Goal: Complete application form

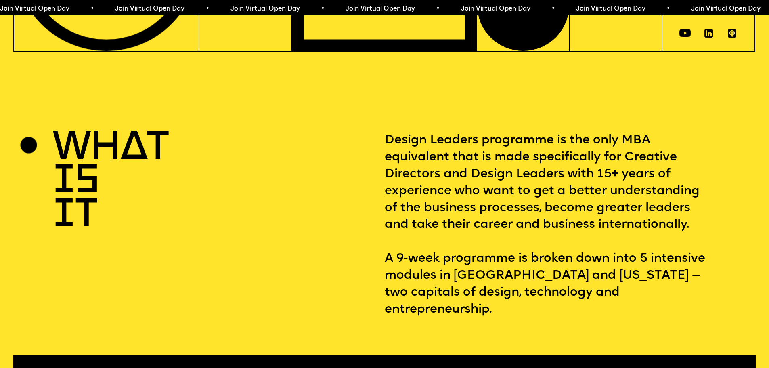
scroll to position [323, 0]
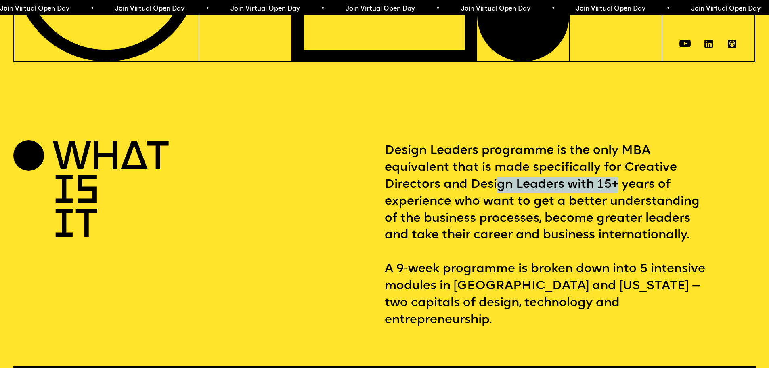
drag, startPoint x: 500, startPoint y: 193, endPoint x: 618, endPoint y: 193, distance: 117.5
click at [618, 193] on p "Design Leaders programme is the only MBA equivalent that is made specifically f…" at bounding box center [570, 235] width 371 height 186
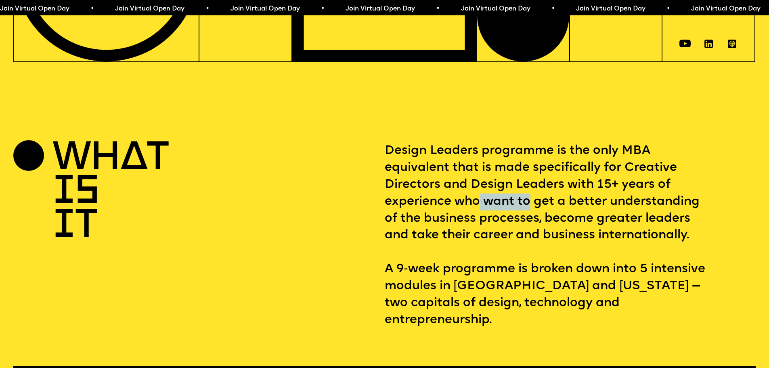
drag, startPoint x: 480, startPoint y: 208, endPoint x: 545, endPoint y: 214, distance: 64.8
click at [538, 212] on p "Design Leaders programme is the only MBA equivalent that is made specifically f…" at bounding box center [570, 235] width 371 height 186
click at [545, 214] on p "Design Leaders programme is the only MBA equivalent that is made specifically f…" at bounding box center [570, 235] width 371 height 186
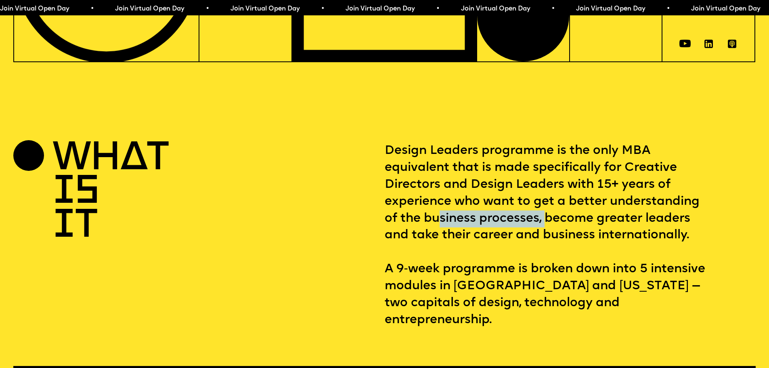
drag, startPoint x: 440, startPoint y: 223, endPoint x: 546, endPoint y: 230, distance: 106.8
click at [546, 230] on p "Design Leaders programme is the only MBA equivalent that is made specifically f…" at bounding box center [570, 235] width 371 height 186
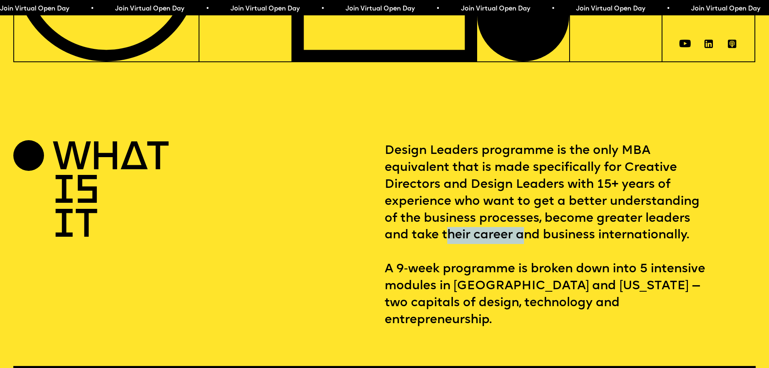
drag, startPoint x: 451, startPoint y: 243, endPoint x: 528, endPoint y: 246, distance: 76.7
click at [528, 246] on p "Design Leaders programme is the only MBA equivalent that is made specifically f…" at bounding box center [570, 235] width 371 height 186
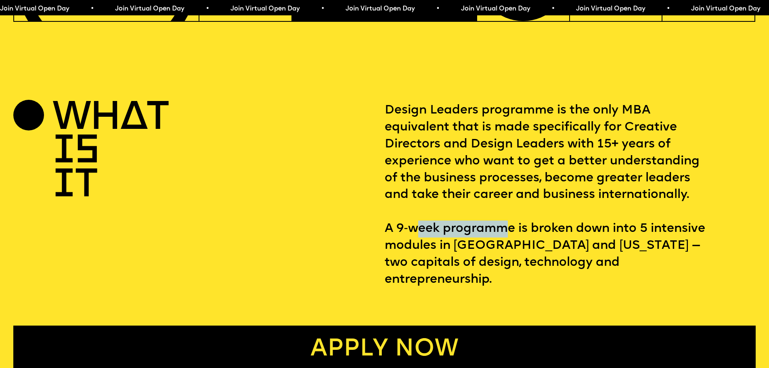
drag, startPoint x: 417, startPoint y: 232, endPoint x: 504, endPoint y: 236, distance: 87.3
click at [504, 236] on p "Design Leaders programme is the only MBA equivalent that is made specifically f…" at bounding box center [570, 195] width 371 height 186
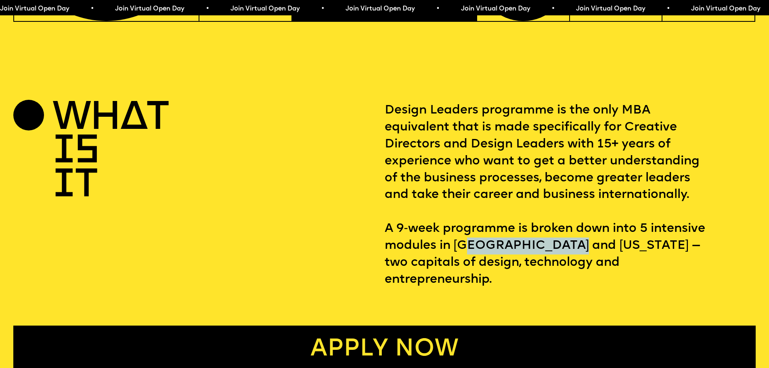
drag, startPoint x: 471, startPoint y: 253, endPoint x: 565, endPoint y: 251, distance: 93.6
click at [565, 251] on p "Design Leaders programme is the only MBA equivalent that is made specifically f…" at bounding box center [570, 195] width 371 height 186
click at [565, 253] on p "Design Leaders programme is the only MBA equivalent that is made specifically f…" at bounding box center [570, 195] width 371 height 186
drag, startPoint x: 453, startPoint y: 250, endPoint x: 605, endPoint y: 253, distance: 152.2
click at [605, 253] on p "Design Leaders programme is the only MBA equivalent that is made specifically f…" at bounding box center [570, 195] width 371 height 186
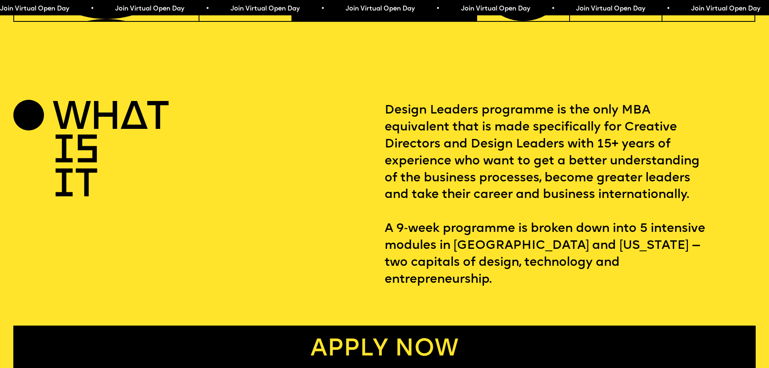
click at [607, 253] on p "Design Leaders programme is the only MBA equivalent that is made specifically f…" at bounding box center [570, 195] width 371 height 186
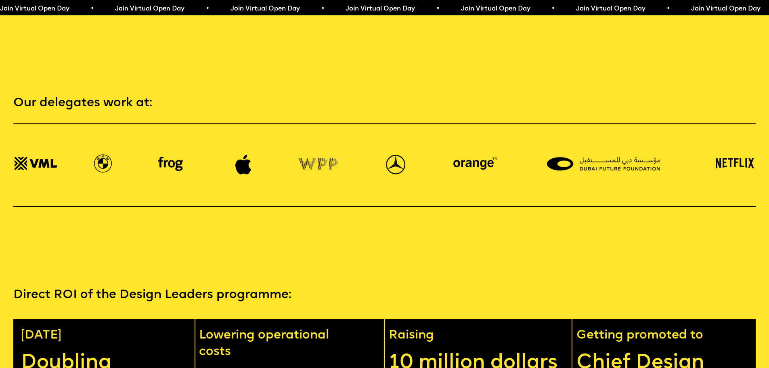
scroll to position [1978, 0]
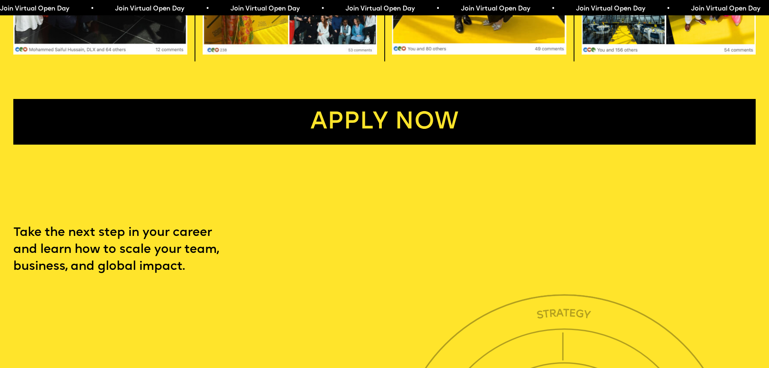
click at [375, 144] on link "Apply now" at bounding box center [384, 122] width 742 height 46
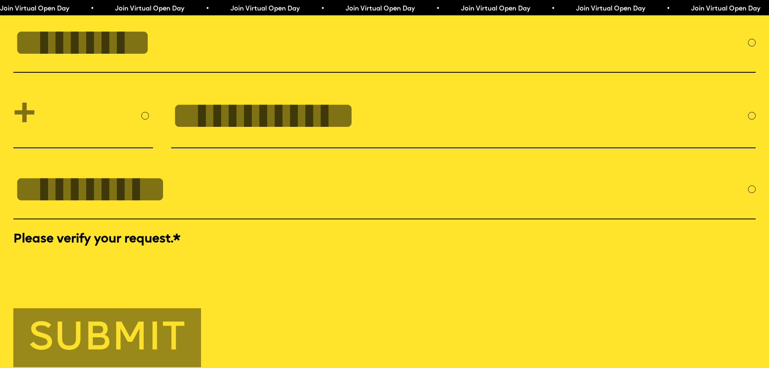
scroll to position [3573, 0]
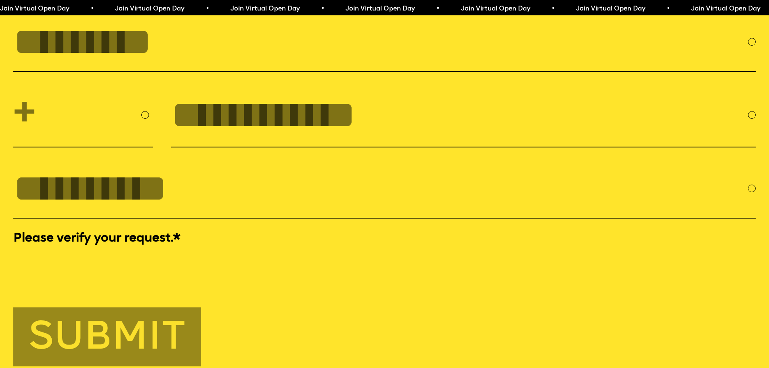
click at [198, 63] on input "FULL NAME" at bounding box center [380, 41] width 735 height 43
type input "**********"
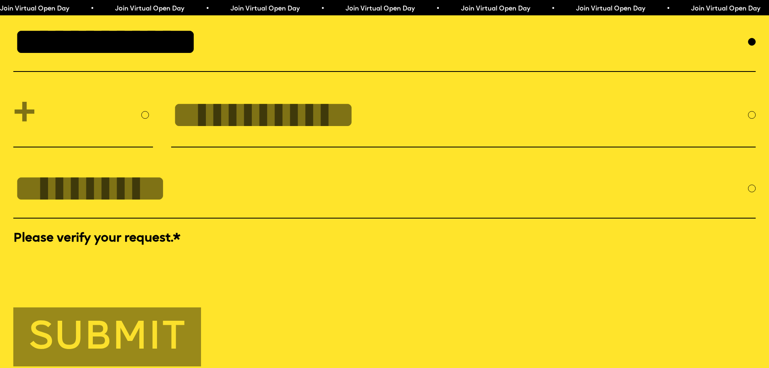
select select "****"
type input "*********"
type input "**********"
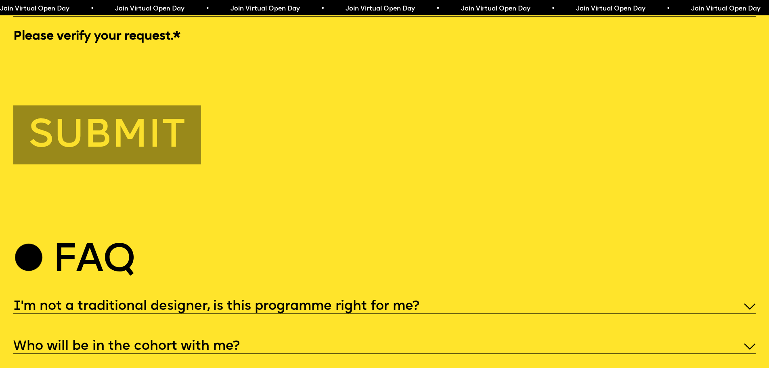
scroll to position [3654, 0]
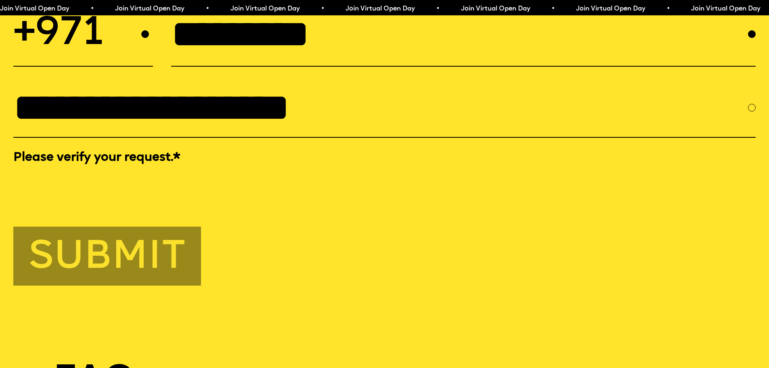
click at [100, 58] on select "**********" at bounding box center [83, 34] width 140 height 48
select select "***"
click at [13, 43] on select "**********" at bounding box center [83, 34] width 140 height 48
click at [199, 56] on input "*********" at bounding box center [459, 34] width 577 height 43
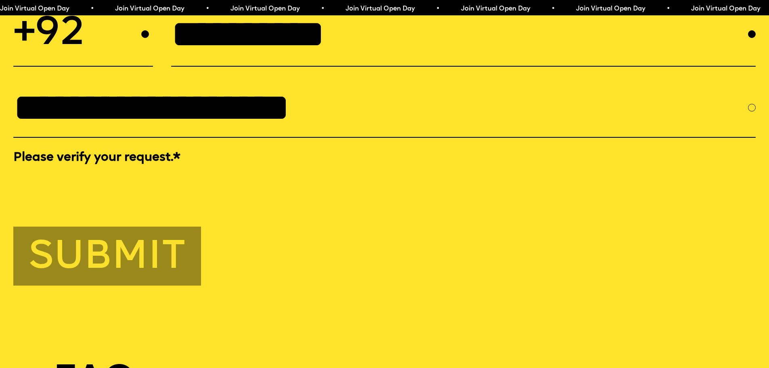
scroll to position [3694, 0]
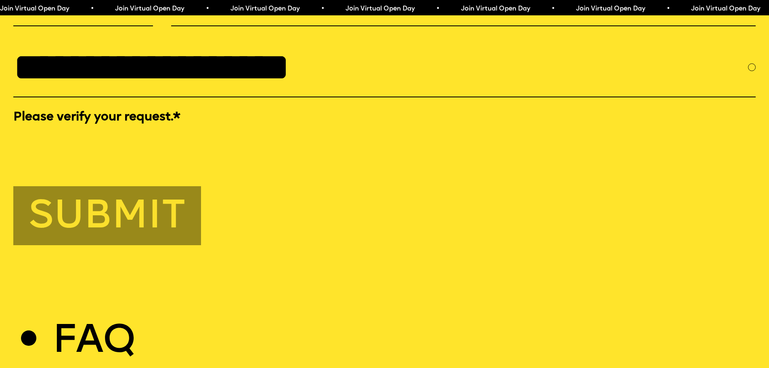
type input "**********"
click at [170, 245] on button "Submit" at bounding box center [107, 215] width 188 height 59
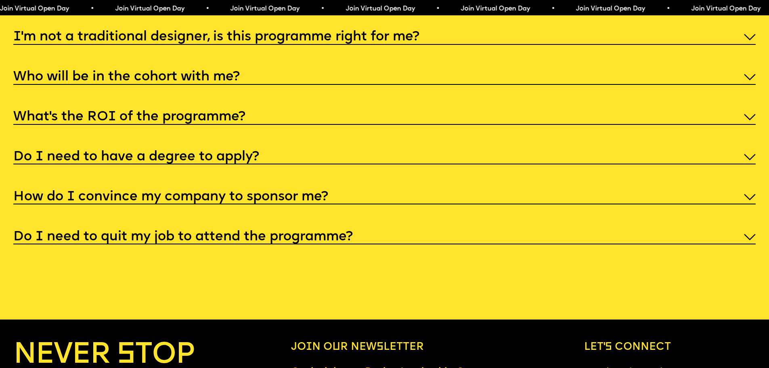
scroll to position [3815, 0]
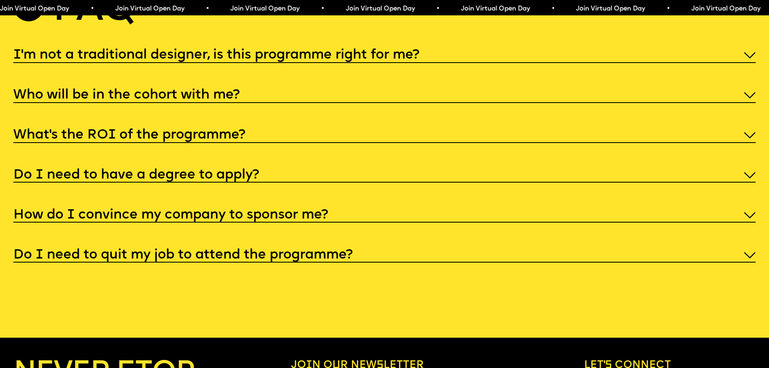
click at [235, 179] on h5 "Do I need to have a degree to apply?" at bounding box center [136, 175] width 246 height 8
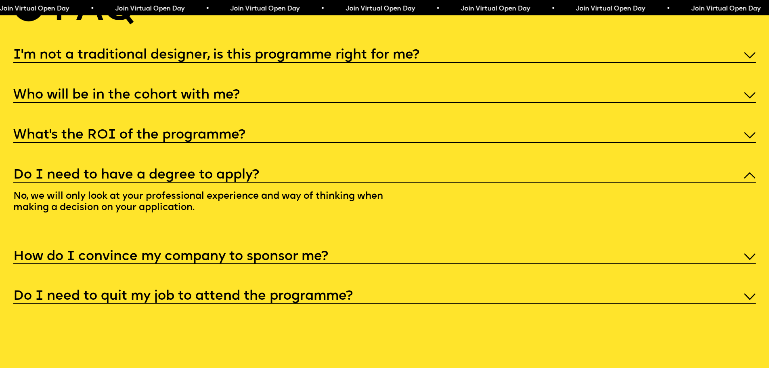
click at [214, 261] on h5 "How do I convince my company to sponsor me?" at bounding box center [170, 257] width 315 height 8
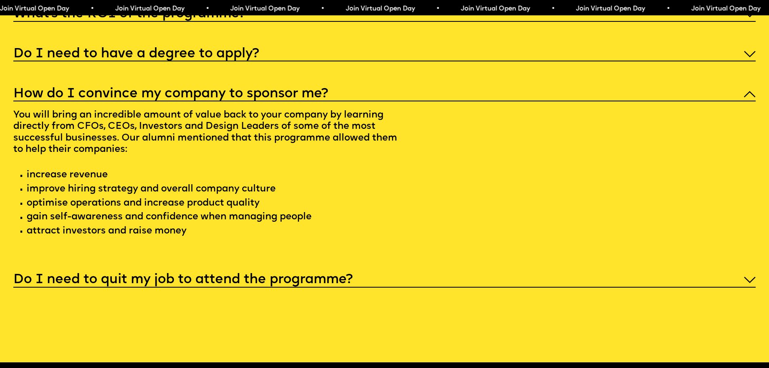
scroll to position [3977, 0]
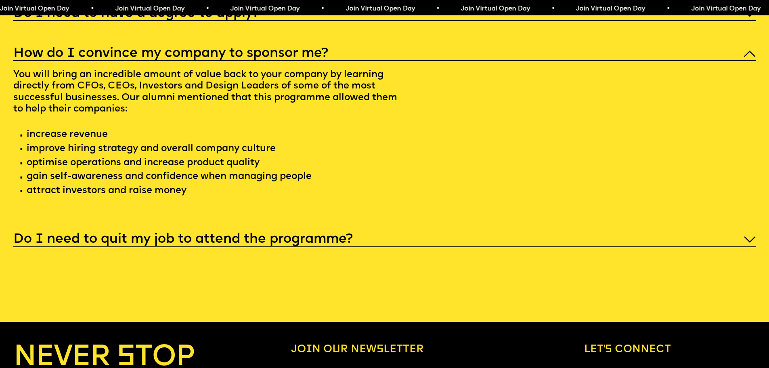
click at [147, 243] on h5 "Do I need to quit my job to attend the programme?" at bounding box center [182, 239] width 339 height 8
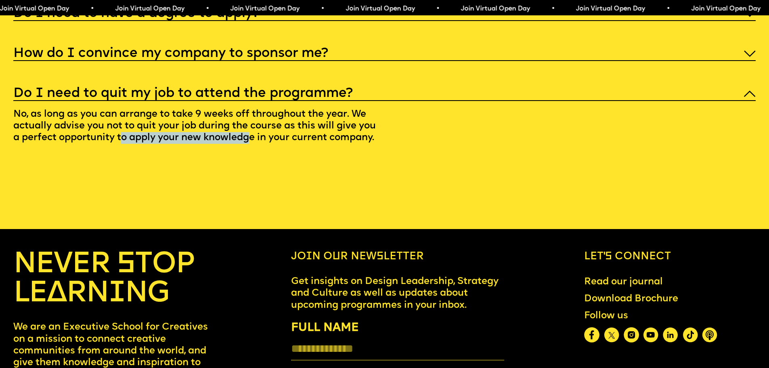
drag, startPoint x: 124, startPoint y: 173, endPoint x: 255, endPoint y: 176, distance: 131.6
click at [255, 154] on p "No, as long as you can arrange to take 9 weeks off throughout the year. We actu…" at bounding box center [206, 127] width 387 height 53
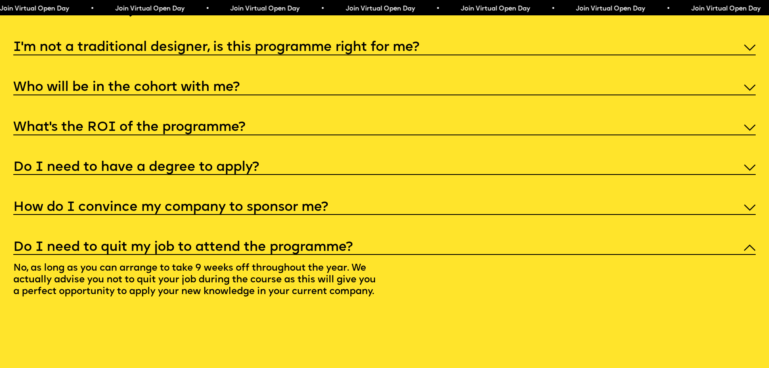
scroll to position [3815, 0]
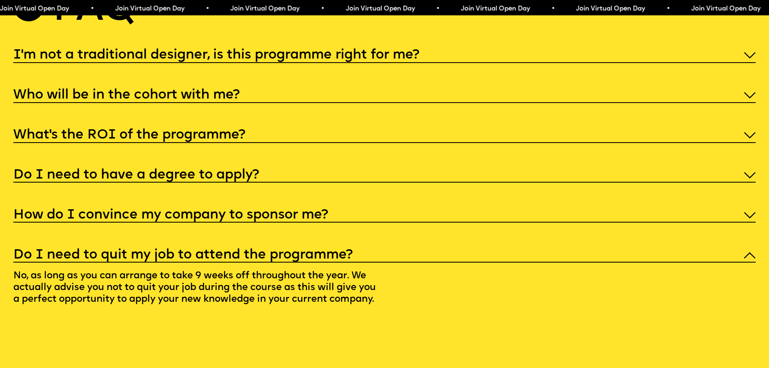
click at [223, 139] on h5 "What’s the ROI of the programme?" at bounding box center [129, 135] width 232 height 8
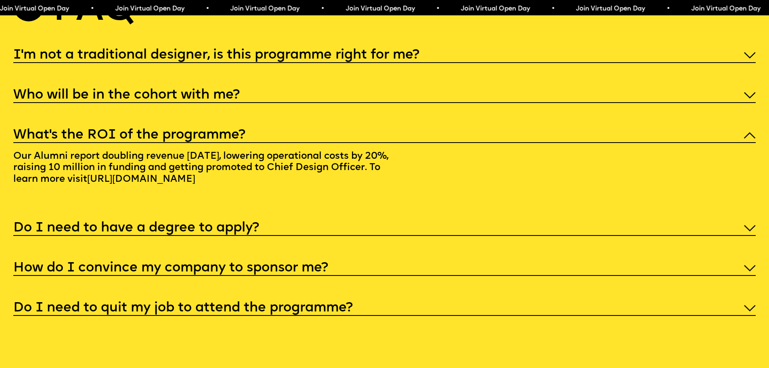
click at [208, 99] on h5 "Who will be in the cohort with me?" at bounding box center [126, 95] width 226 height 8
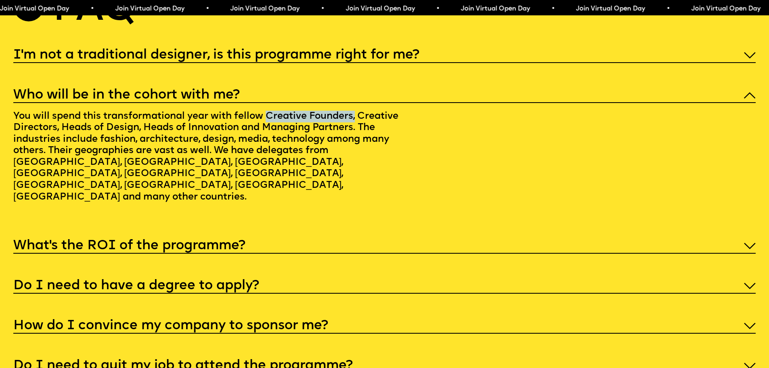
drag, startPoint x: 270, startPoint y: 145, endPoint x: 363, endPoint y: 151, distance: 93.4
click at [363, 151] on p "You will spend this transformational year with fellow Creative Founders, Creati…" at bounding box center [206, 158] width 387 height 111
drag, startPoint x: 94, startPoint y: 159, endPoint x: 144, endPoint y: 159, distance: 50.0
click at [143, 159] on p "You will spend this transformational year with fellow Creative Founders, Creati…" at bounding box center [206, 158] width 387 height 111
click at [147, 159] on p "You will spend this transformational year with fellow Creative Founders, Creati…" at bounding box center [206, 158] width 387 height 111
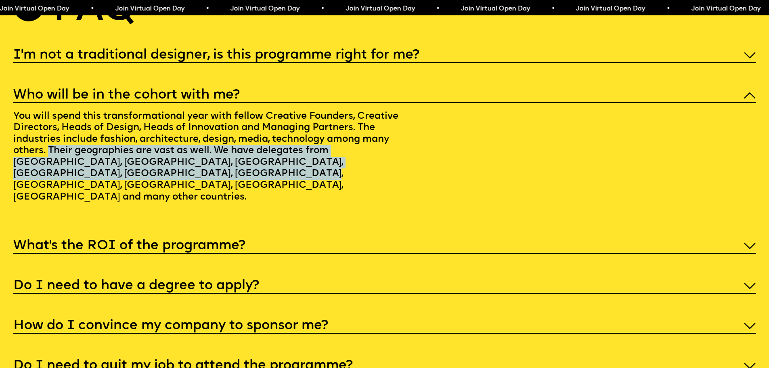
drag, startPoint x: 117, startPoint y: 183, endPoint x: 180, endPoint y: 209, distance: 67.7
click at [180, 209] on p "You will spend this transformational year with fellow Creative Founders, Creati…" at bounding box center [206, 158] width 387 height 111
drag, startPoint x: 180, startPoint y: 205, endPoint x: 174, endPoint y: 182, distance: 23.8
click at [174, 182] on p "You will spend this transformational year with fellow Creative Founders, Creati…" at bounding box center [206, 158] width 387 height 111
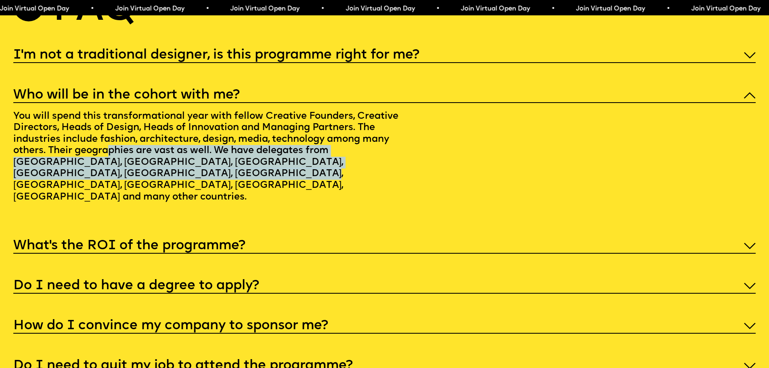
click at [208, 214] on p "You will spend this transformational year with fellow Creative Founders, Creati…" at bounding box center [206, 158] width 387 height 111
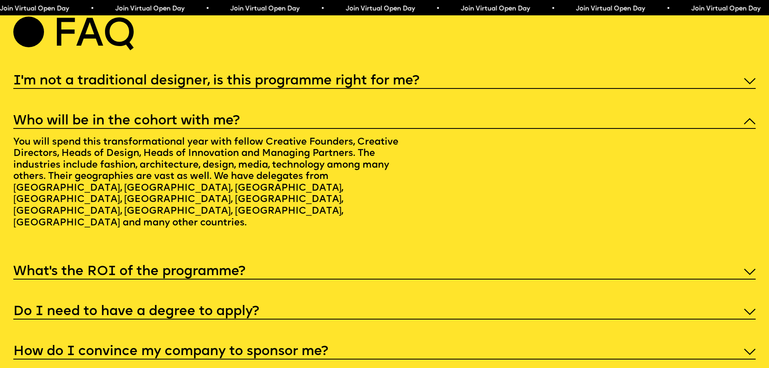
scroll to position [3775, 0]
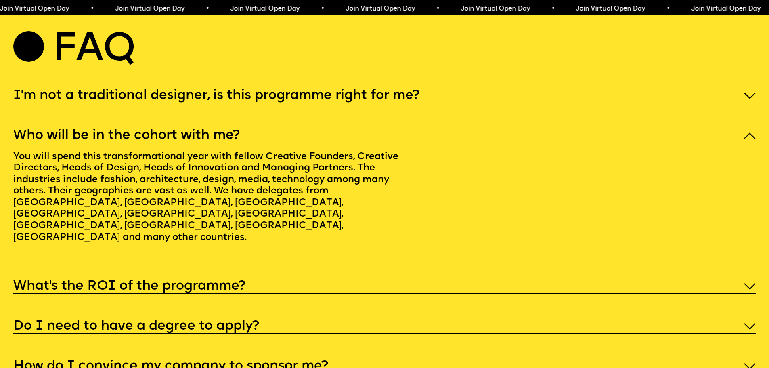
click at [205, 100] on h5 "I'm not a traditional designer, is this programme right for me?" at bounding box center [216, 96] width 406 height 8
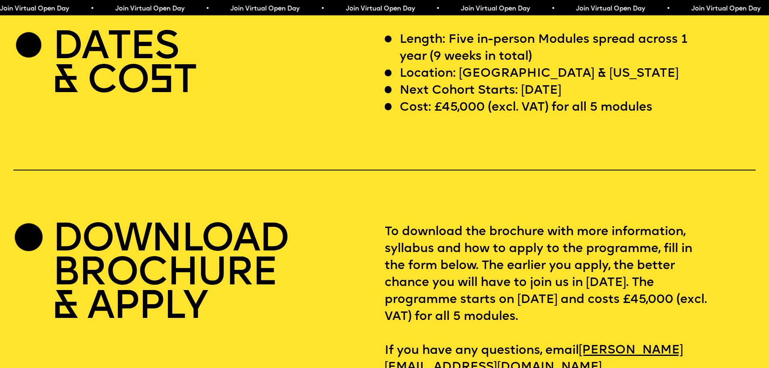
scroll to position [3129, 0]
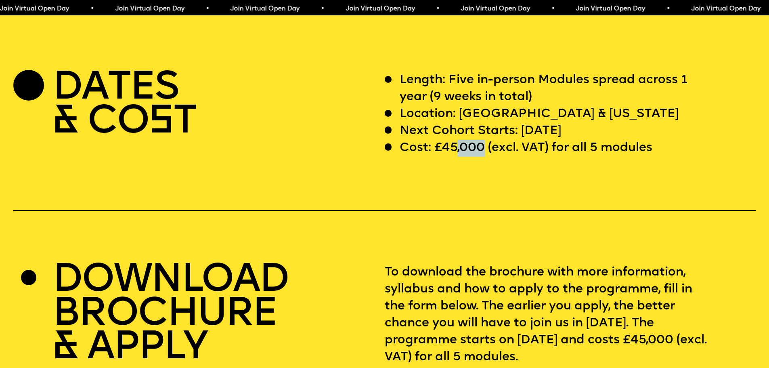
drag, startPoint x: 459, startPoint y: 174, endPoint x: 485, endPoint y: 175, distance: 26.7
click at [485, 157] on p "Cost: £45,000 (excl. VAT) for all 5 modules" at bounding box center [526, 148] width 253 height 17
drag, startPoint x: 426, startPoint y: 153, endPoint x: 439, endPoint y: 153, distance: 12.5
click at [439, 140] on p "Next Cohort Starts: [DATE]" at bounding box center [481, 131] width 162 height 17
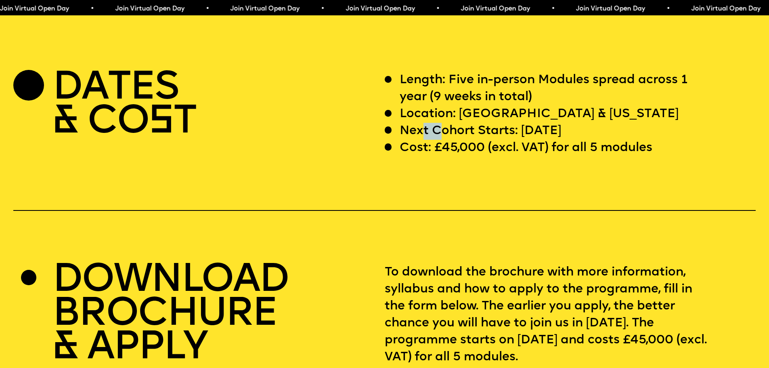
click at [439, 140] on p "Next Cohort Starts: [DATE]" at bounding box center [481, 131] width 162 height 17
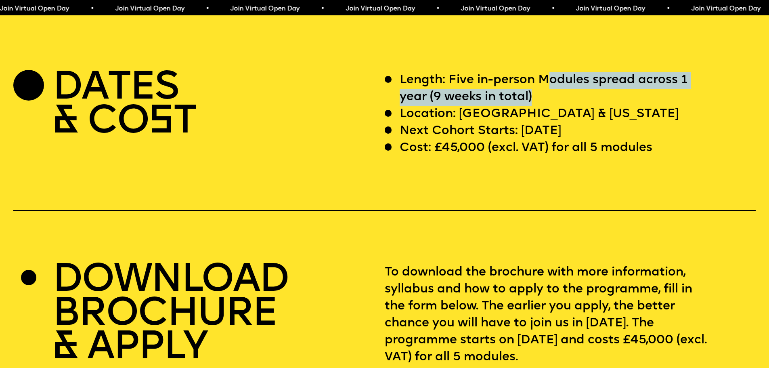
drag, startPoint x: 553, startPoint y: 108, endPoint x: 637, endPoint y: 120, distance: 85.6
click at [637, 106] on p "Length: Five in-person Modules spread across 1 year (9 weeks in total)" at bounding box center [555, 89] width 310 height 34
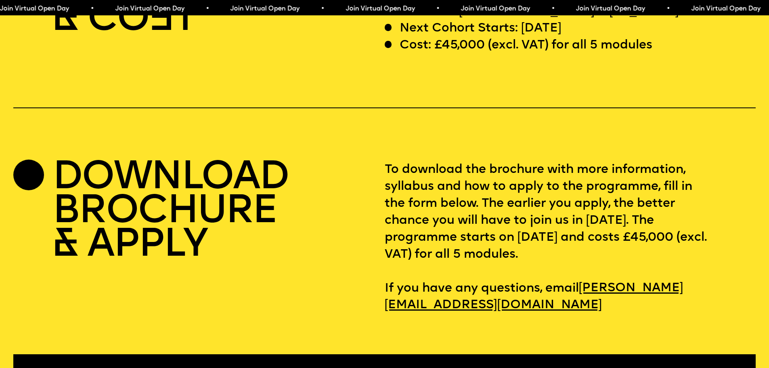
scroll to position [3250, 0]
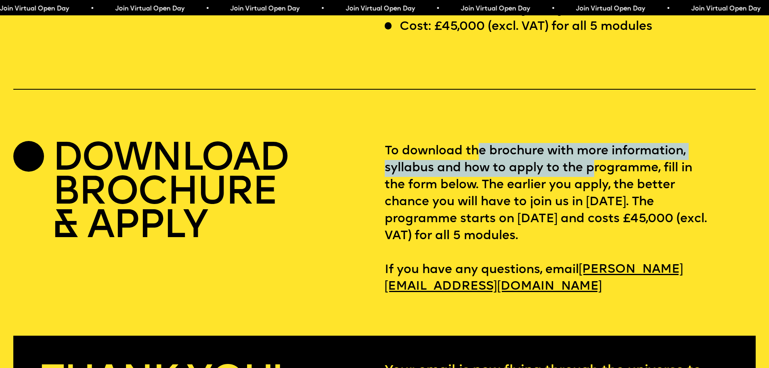
drag, startPoint x: 482, startPoint y: 180, endPoint x: 594, endPoint y: 187, distance: 112.1
click at [594, 187] on p "To download the brochure with more information, syllabus and how to apply to th…" at bounding box center [570, 219] width 371 height 152
click at [594, 188] on p "To download the brochure with more information, syllabus and how to apply to th…" at bounding box center [570, 219] width 371 height 152
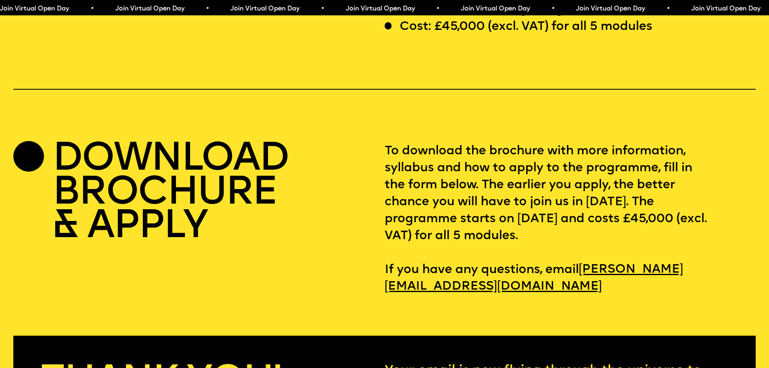
click at [418, 265] on p "To download the brochure with more information, syllabus and how to apply to th…" at bounding box center [570, 219] width 371 height 152
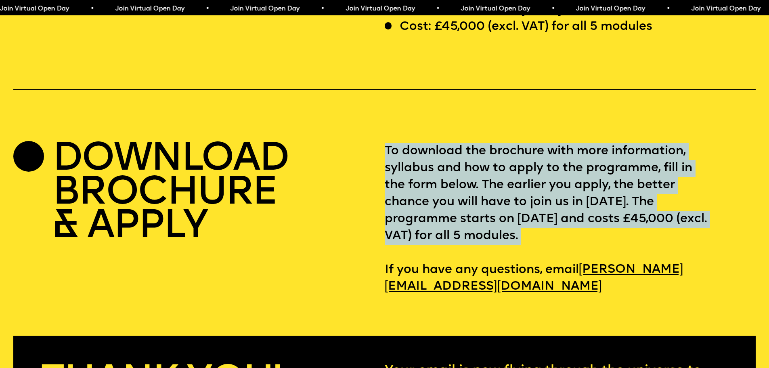
click at [418, 265] on p "To download the brochure with more information, syllabus and how to apply to th…" at bounding box center [570, 219] width 371 height 152
click at [419, 266] on p "To download the brochure with more information, syllabus and how to apply to th…" at bounding box center [570, 219] width 371 height 152
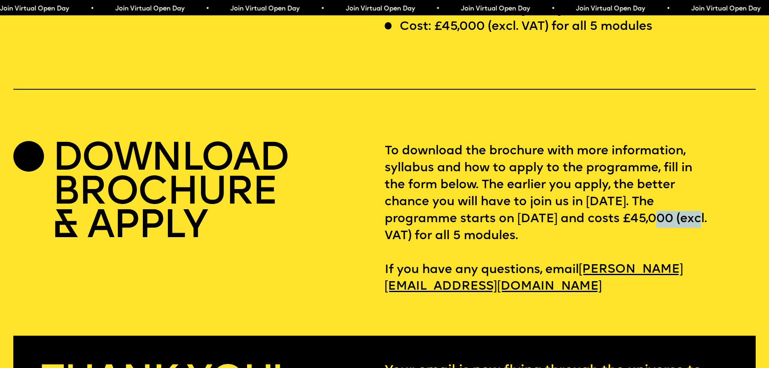
click at [419, 266] on p "To download the brochure with more information, syllabus and how to apply to th…" at bounding box center [570, 219] width 371 height 152
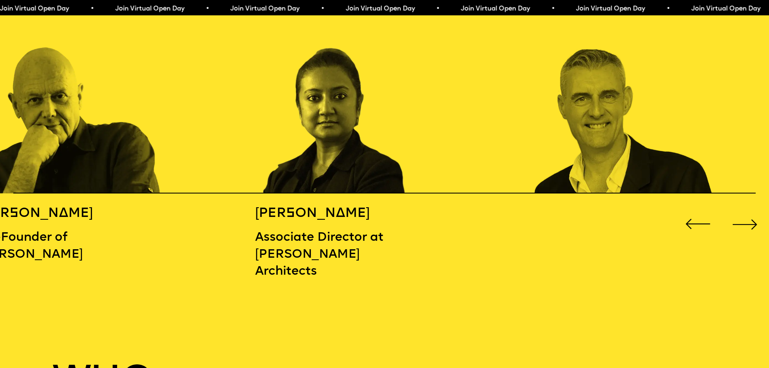
scroll to position [1192, 0]
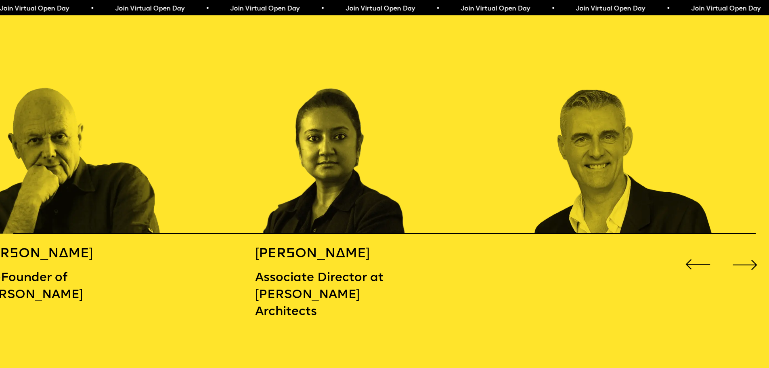
click at [372, 199] on img "2 / 16" at bounding box center [347, 126] width 184 height 215
click at [371, 143] on img "2 / 16" at bounding box center [347, 126] width 184 height 215
